Goal: Information Seeking & Learning: Learn about a topic

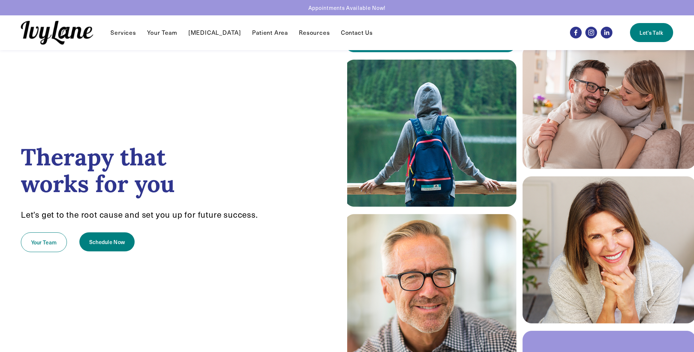
click at [159, 33] on link "Your Team" at bounding box center [162, 32] width 30 height 9
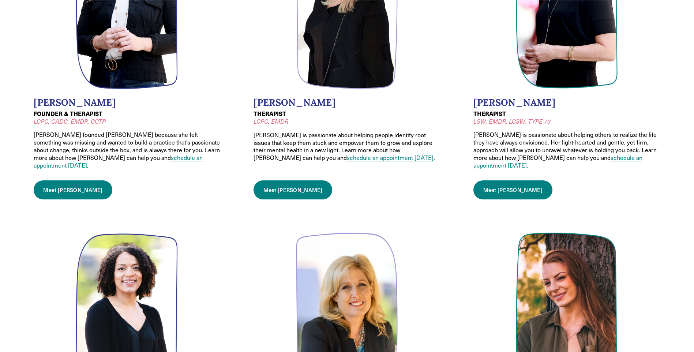
scroll to position [183, 0]
click at [275, 187] on link "Meet Jessica" at bounding box center [292, 189] width 79 height 19
click at [491, 190] on link "Meet Jodi" at bounding box center [512, 189] width 79 height 19
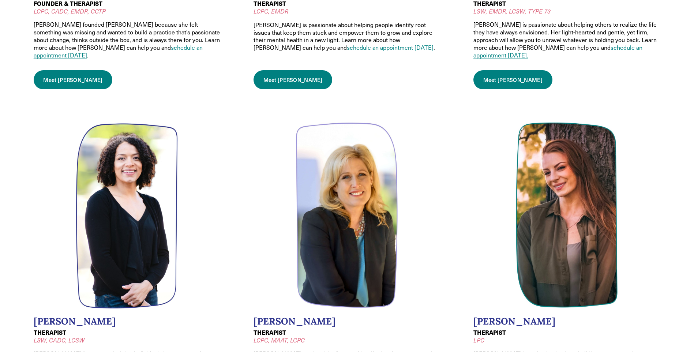
scroll to position [402, 0]
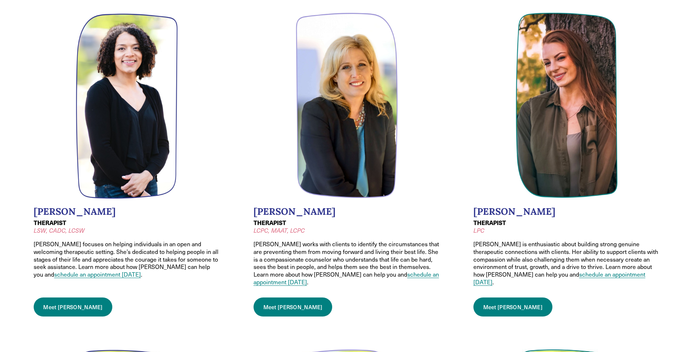
click at [76, 302] on link "Meet Lauren" at bounding box center [73, 306] width 79 height 19
click at [274, 297] on link "Meet Caroline" at bounding box center [292, 306] width 79 height 19
click at [504, 297] on link "Meet Hannah" at bounding box center [512, 306] width 79 height 19
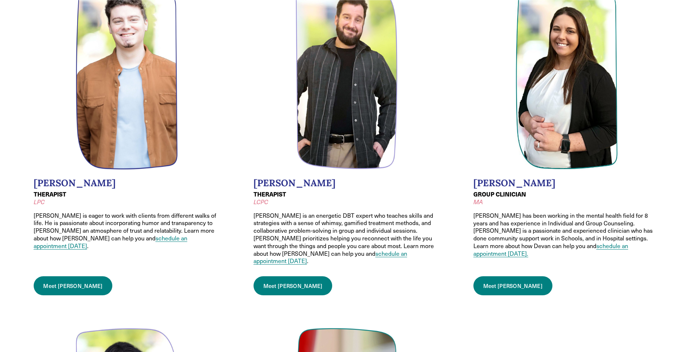
scroll to position [768, 0]
click at [58, 276] on link "Meet Joey" at bounding box center [73, 285] width 79 height 19
click at [281, 276] on link "Meet Justin" at bounding box center [292, 285] width 79 height 19
click at [511, 276] on link "Meet Devan" at bounding box center [512, 285] width 79 height 19
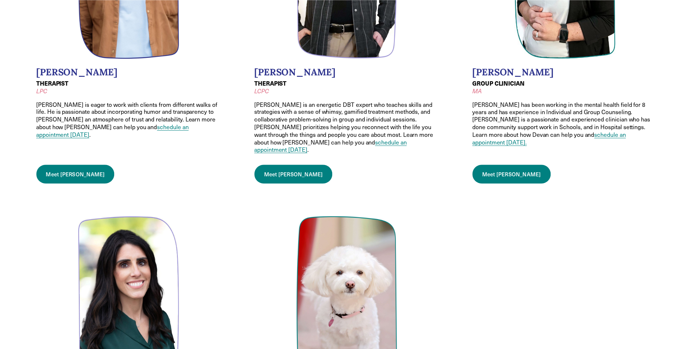
scroll to position [1061, 0]
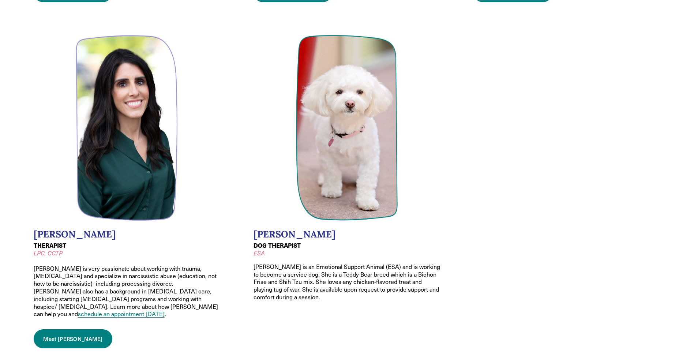
click at [70, 329] on link "Meet Melissa" at bounding box center [73, 338] width 79 height 19
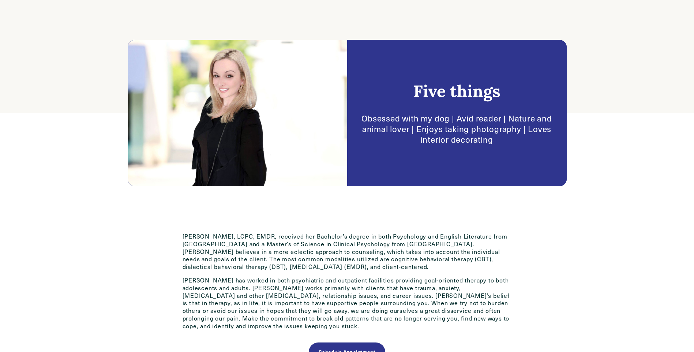
scroll to position [329, 0]
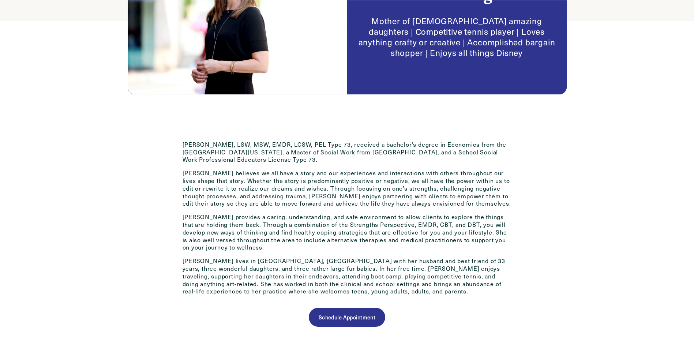
scroll to position [293, 0]
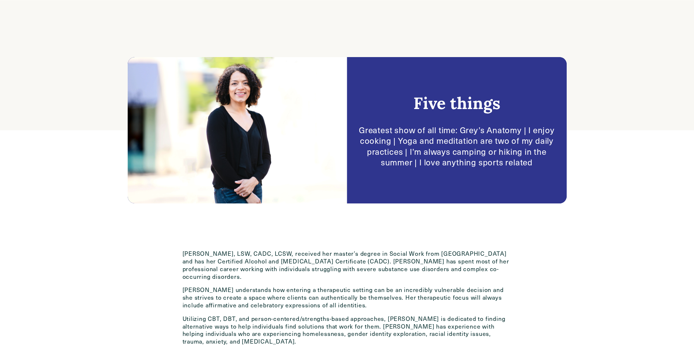
scroll to position [219, 0]
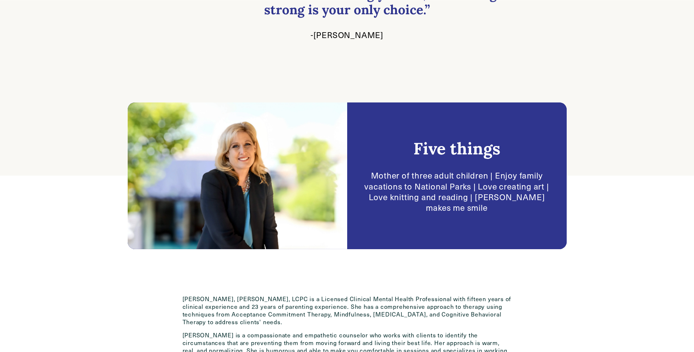
scroll to position [256, 0]
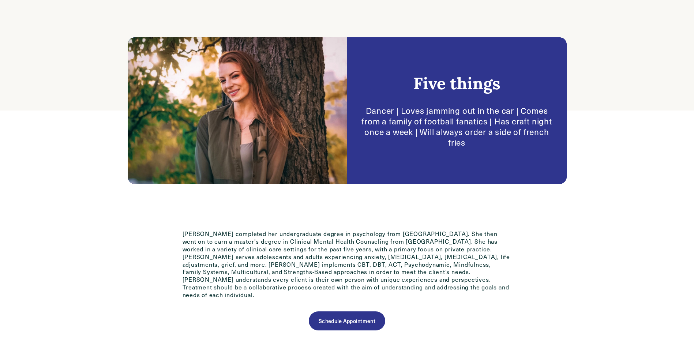
scroll to position [219, 0]
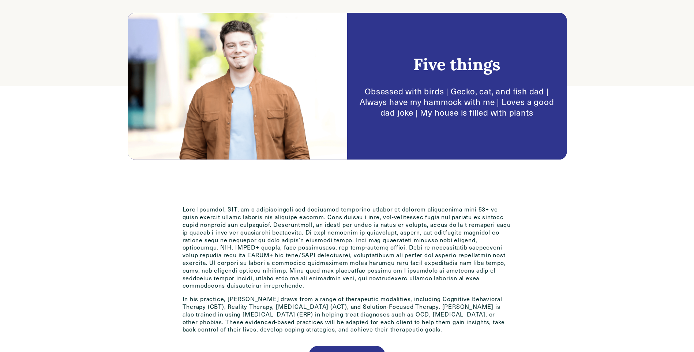
scroll to position [256, 0]
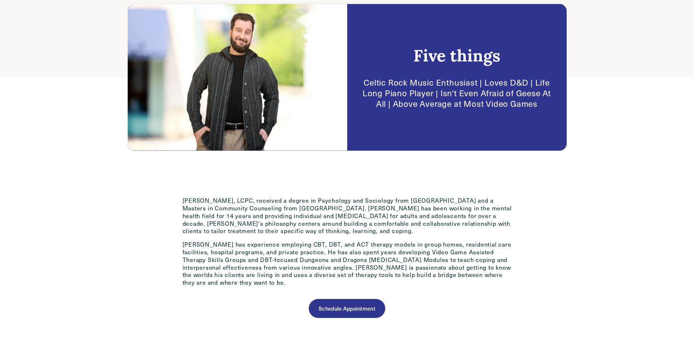
scroll to position [219, 0]
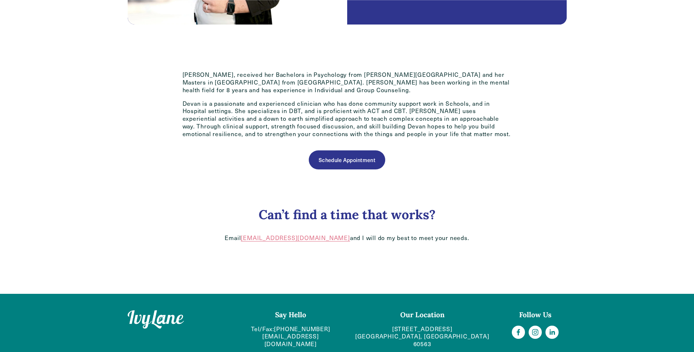
scroll to position [347, 0]
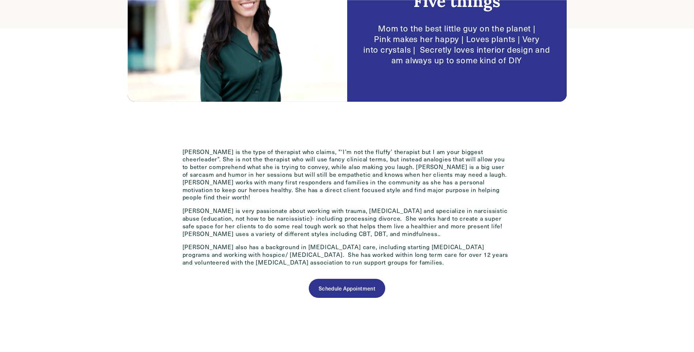
scroll to position [256, 0]
